Goal: Obtain resource: Obtain resource

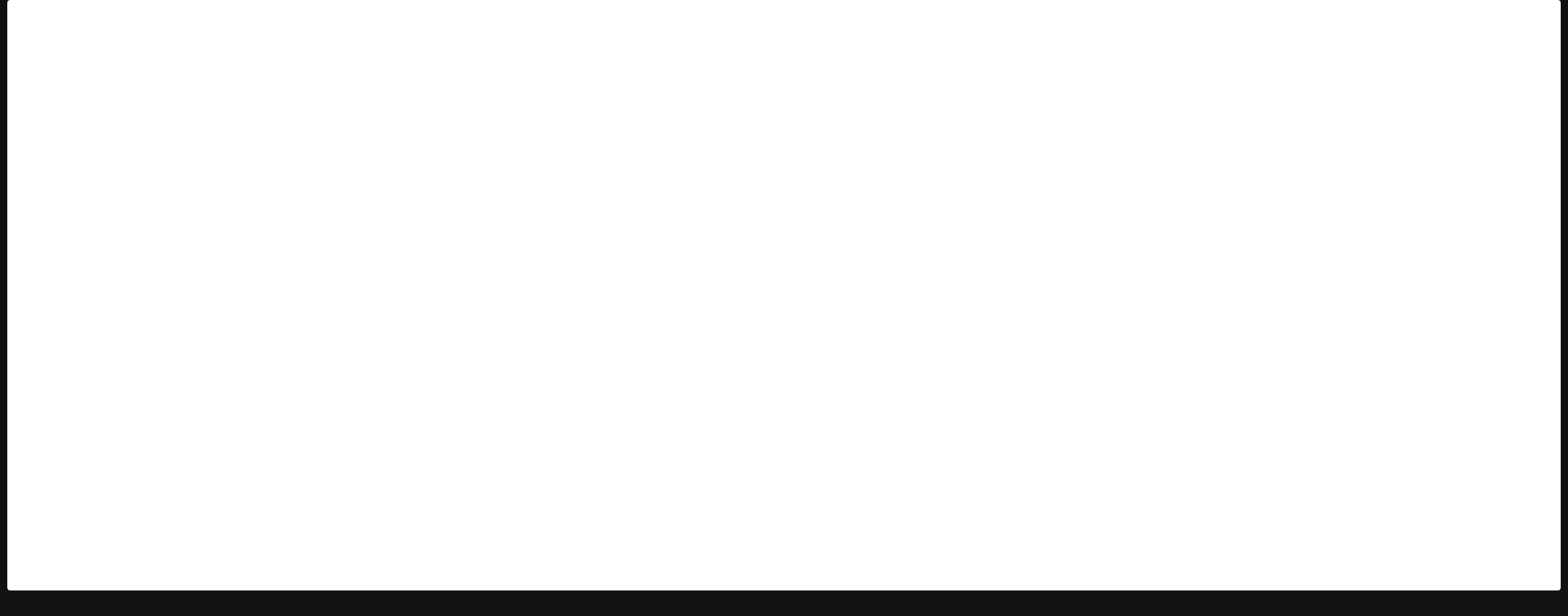
click at [1544, 15] on icon "button" at bounding box center [1547, 13] width 8 height 8
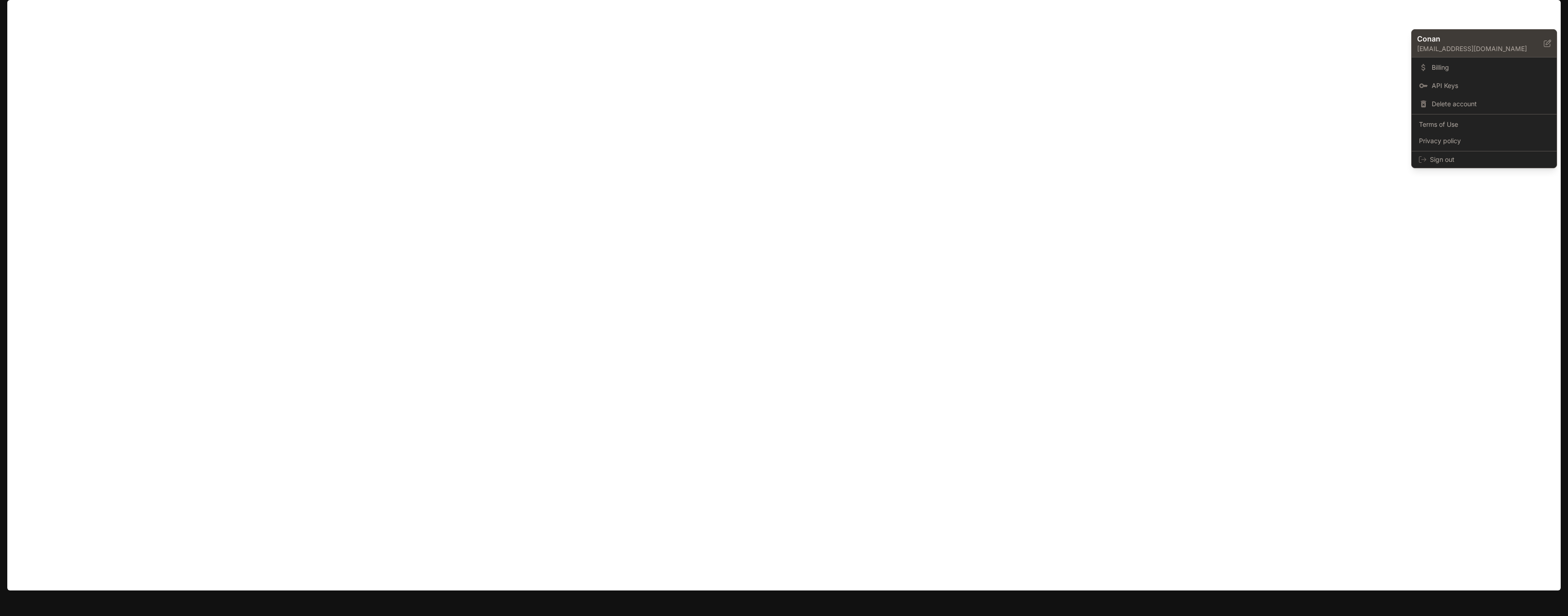
click at [1501, 44] on p "Conan" at bounding box center [1473, 39] width 112 height 11
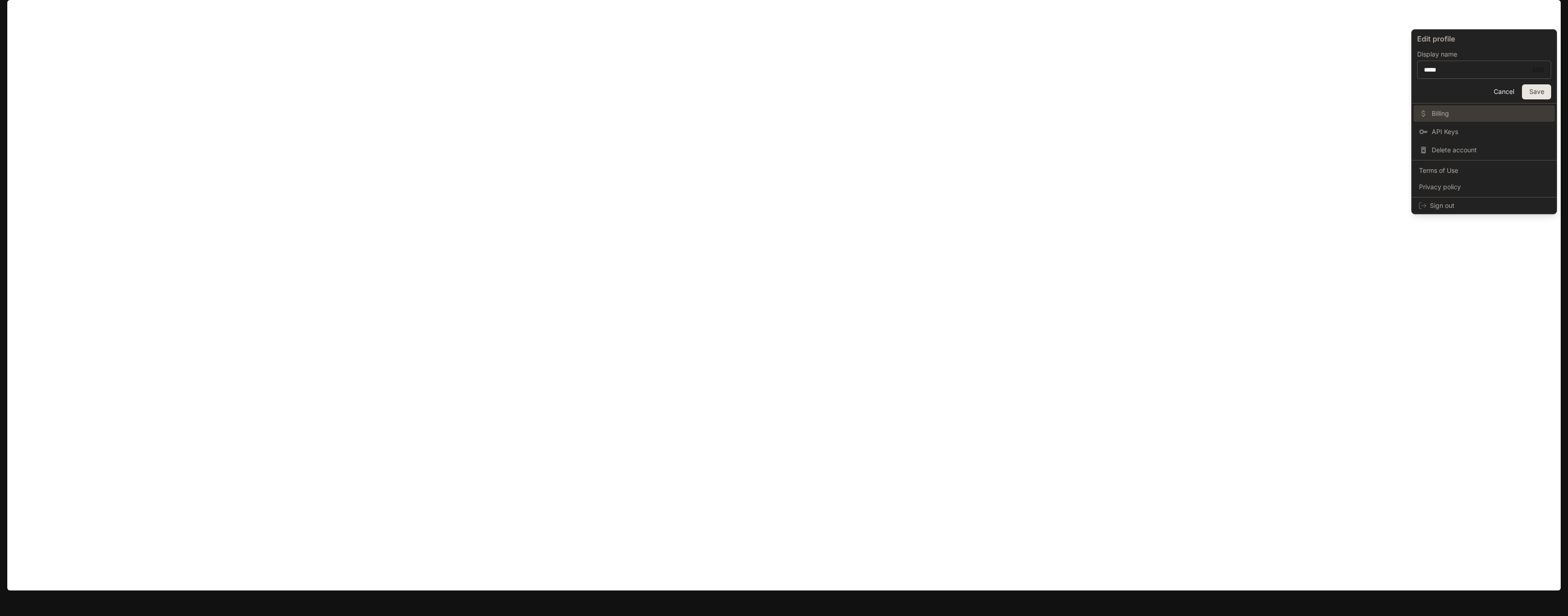
click at [1449, 112] on span "Billing" at bounding box center [1490, 113] width 118 height 9
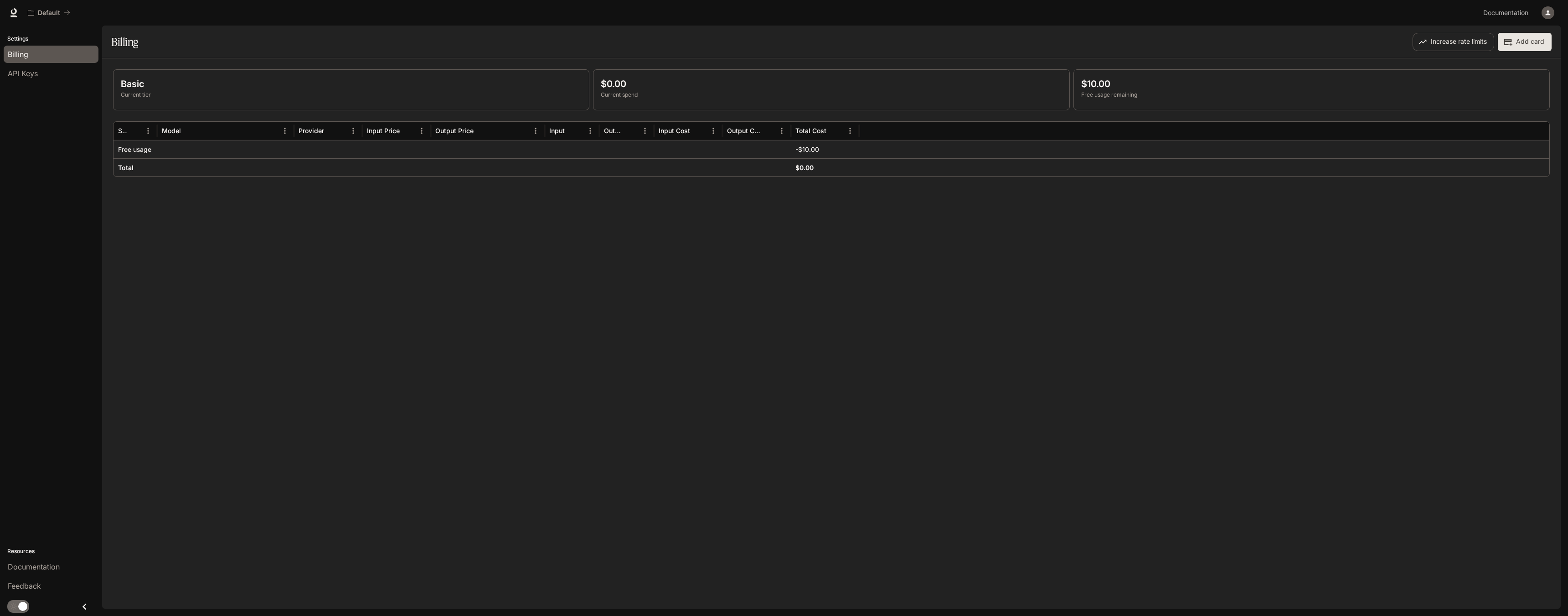
click at [1549, 13] on icon "button" at bounding box center [1547, 13] width 8 height 8
click at [1495, 82] on span "API Keys" at bounding box center [1490, 86] width 118 height 9
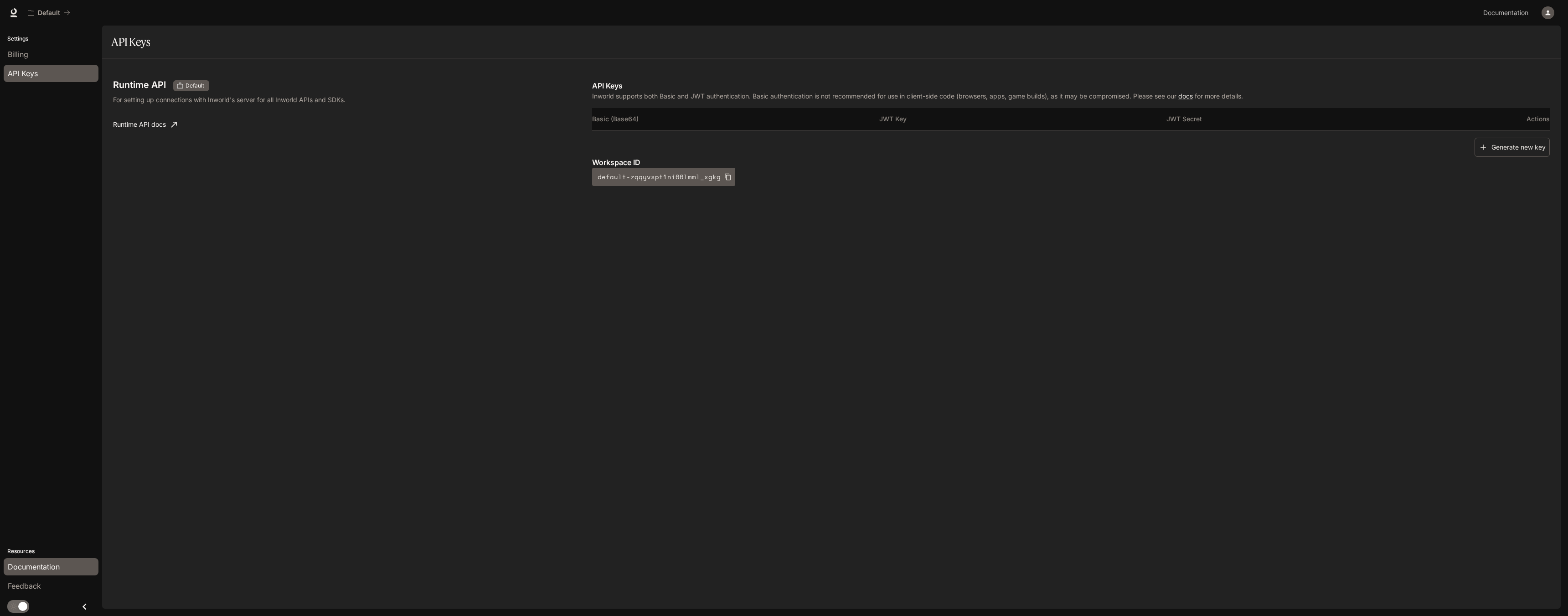
click at [12, 569] on span "Documentation" at bounding box center [33, 566] width 52 height 11
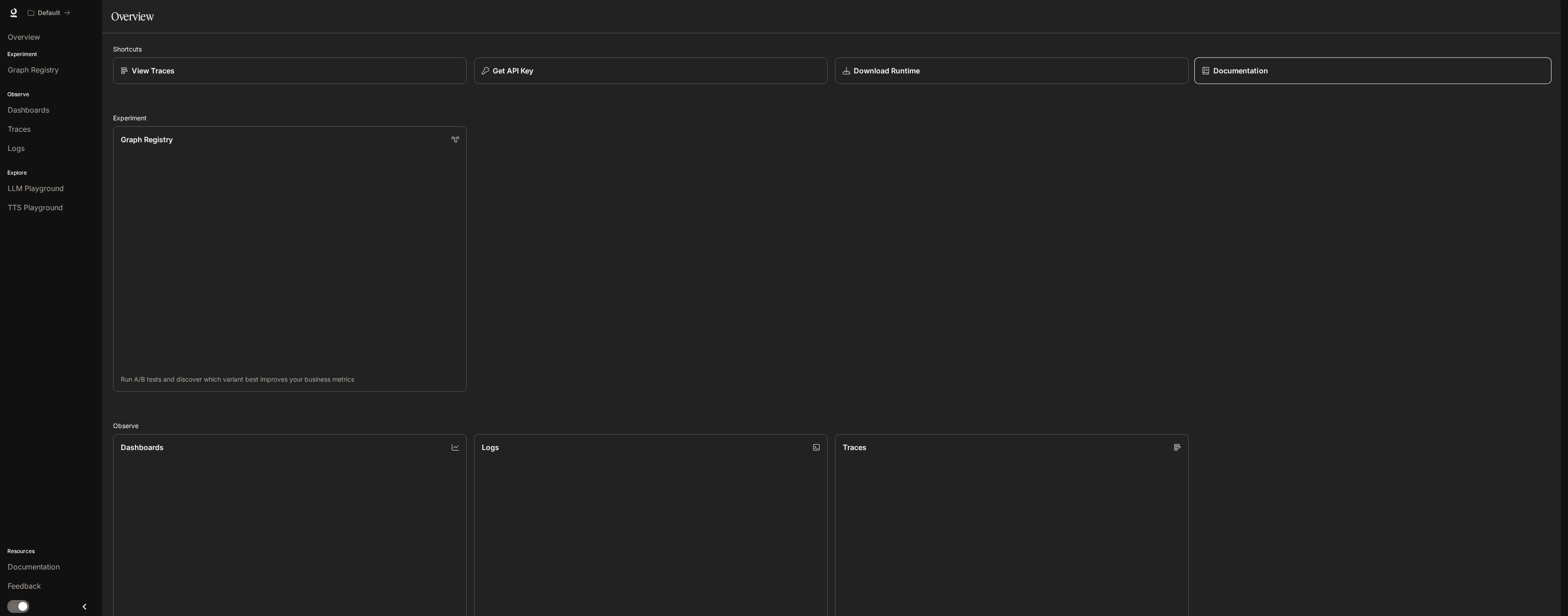
click at [1226, 76] on p "Documentation" at bounding box center [1240, 70] width 55 height 11
click at [855, 76] on p "Download Runtime" at bounding box center [886, 70] width 67 height 11
click at [892, 76] on p "Download Runtime" at bounding box center [886, 70] width 67 height 11
click at [656, 84] on button "Get API Key" at bounding box center [650, 70] width 358 height 27
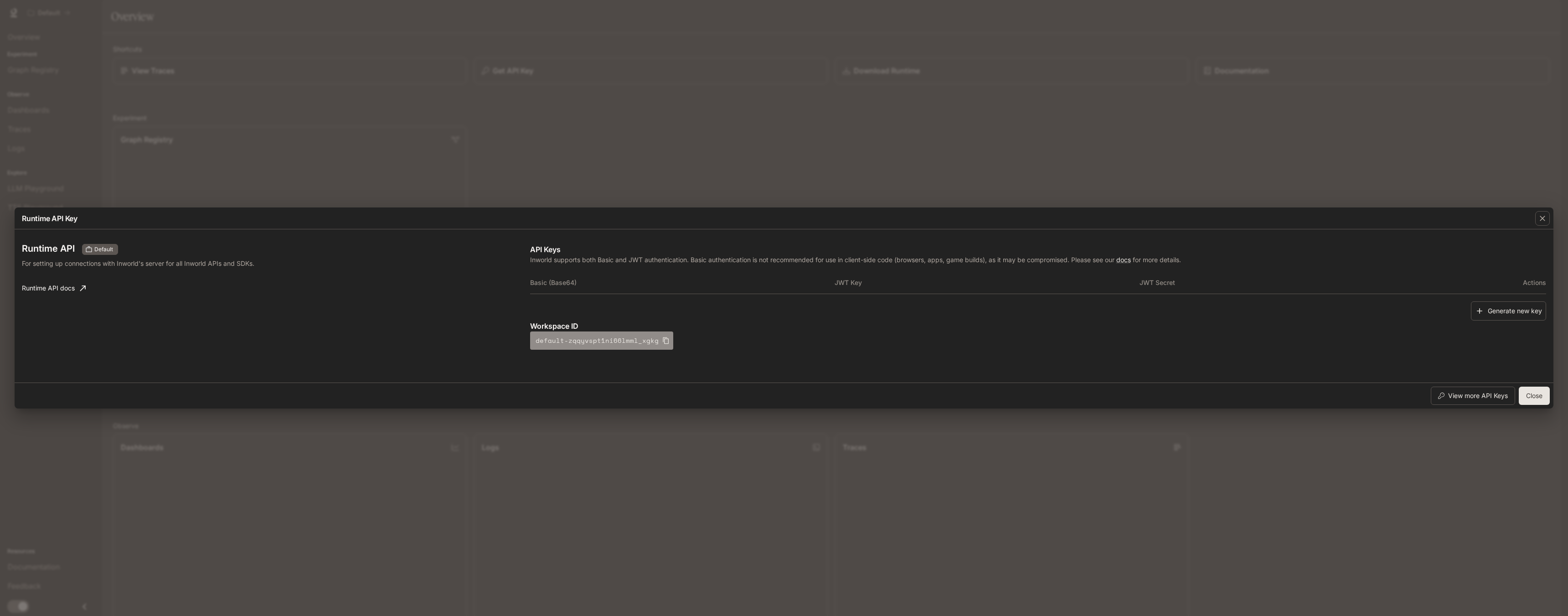
click at [662, 340] on icon "button" at bounding box center [666, 341] width 8 height 8
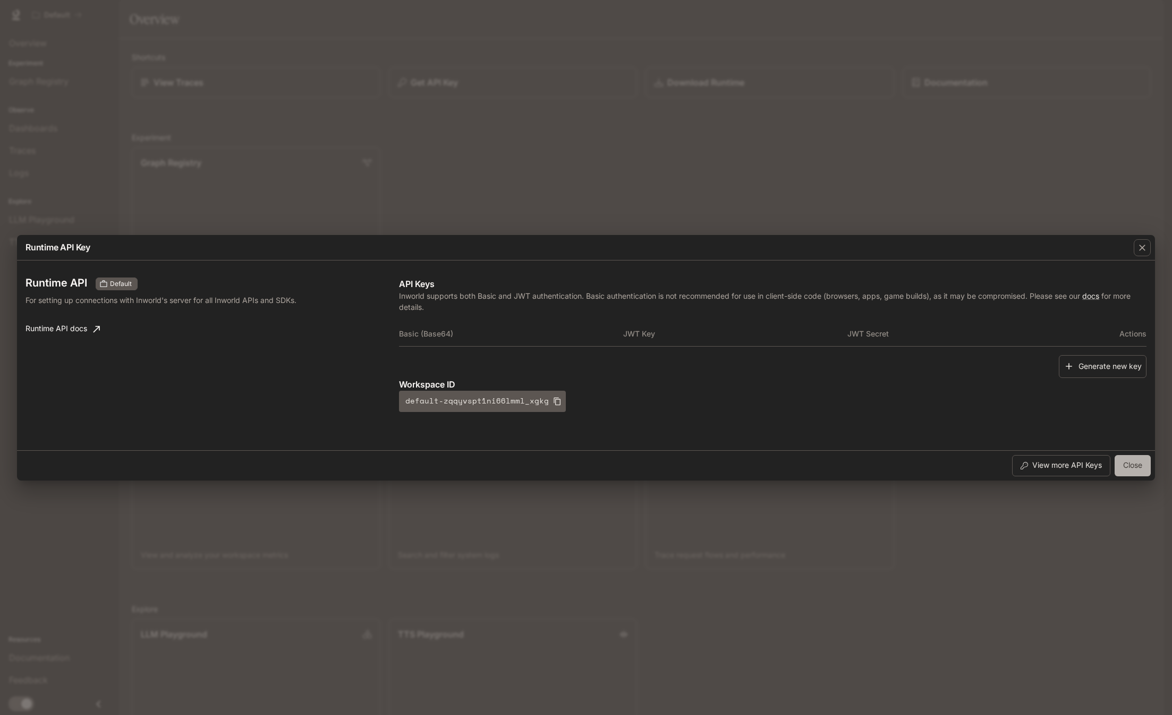
click at [1129, 463] on button "Close" at bounding box center [1133, 465] width 36 height 21
